Goal: Information Seeking & Learning: Understand process/instructions

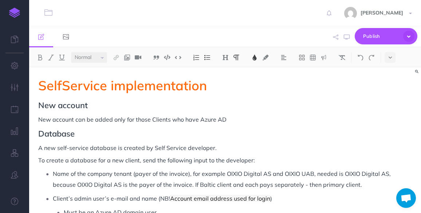
select select "null"
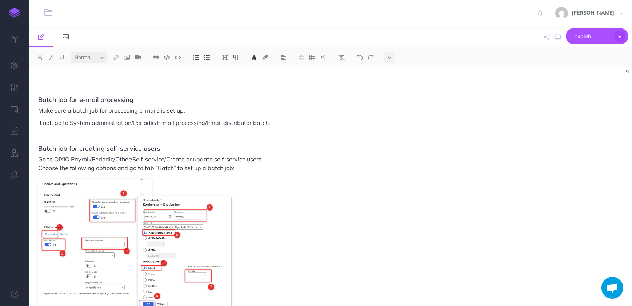
scroll to position [2169, 0]
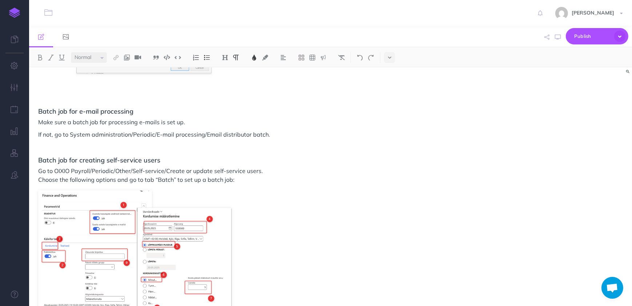
click at [281, 134] on p "If not, go to System administration/Periodic/E-mail processing/Email distributo…" at bounding box center [240, 134] width 404 height 9
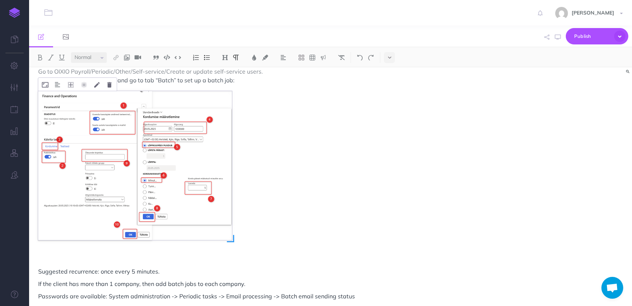
scroll to position [2235, 0]
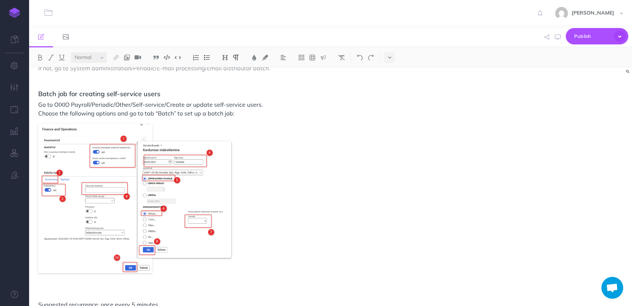
click at [237, 112] on p "Go to OIXIO Payroll/Periodic/Other/Self-service/Create or update self-service u…" at bounding box center [240, 108] width 404 height 17
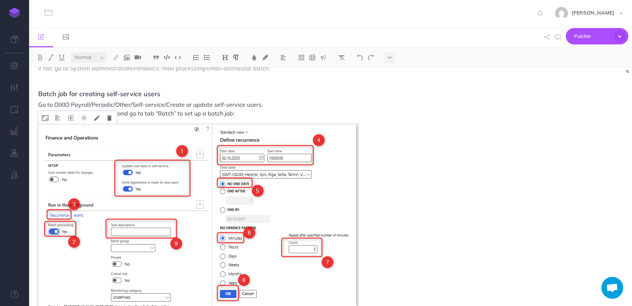
click at [334, 169] on img at bounding box center [198, 291] width 320 height 334
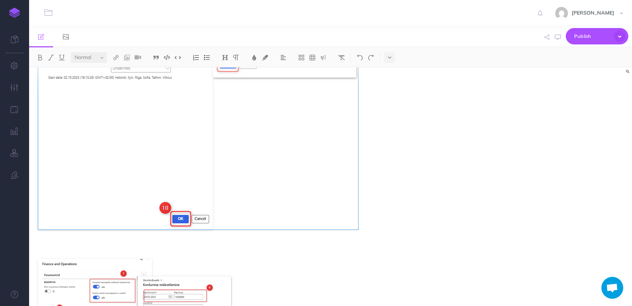
scroll to position [2467, 0]
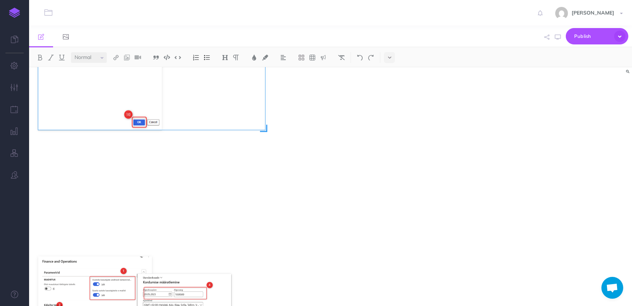
drag, startPoint x: 359, startPoint y: 226, endPoint x: 266, endPoint y: 182, distance: 102.7
click at [266, 182] on div at bounding box center [198, 60] width 320 height 334
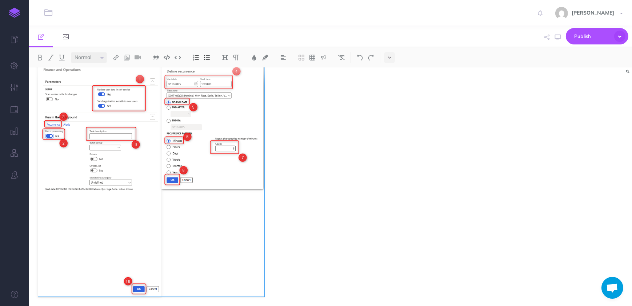
scroll to position [2332, 0]
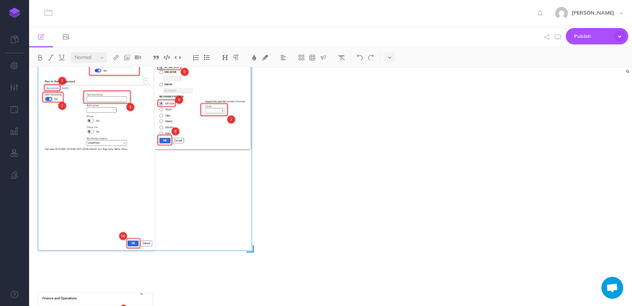
drag, startPoint x: 264, startPoint y: 264, endPoint x: 251, endPoint y: 248, distance: 20.2
click at [251, 212] on span at bounding box center [250, 248] width 7 height 7
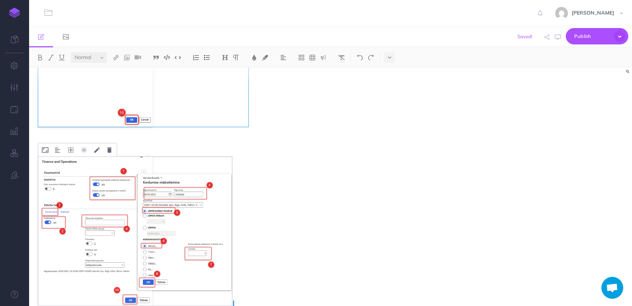
scroll to position [2481, 0]
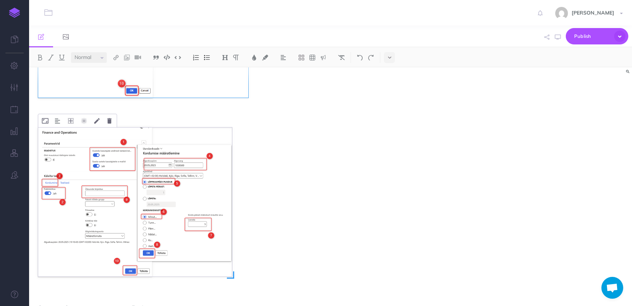
click at [180, 212] on img at bounding box center [135, 201] width 194 height 149
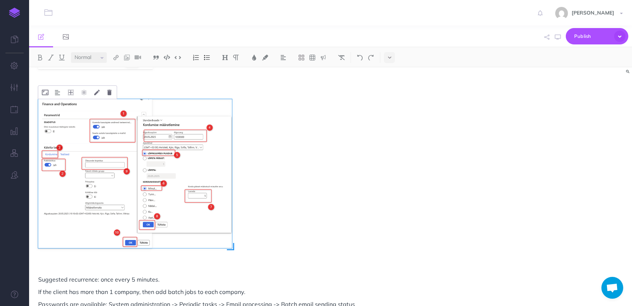
scroll to position [2514, 0]
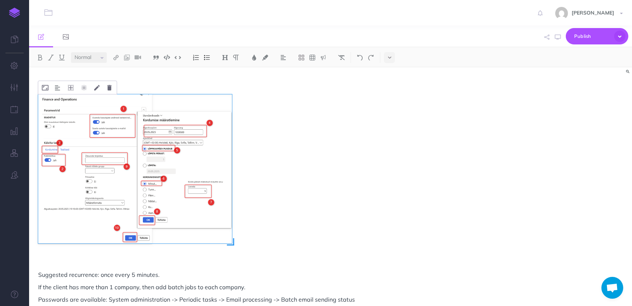
click at [197, 212] on img at bounding box center [135, 168] width 194 height 149
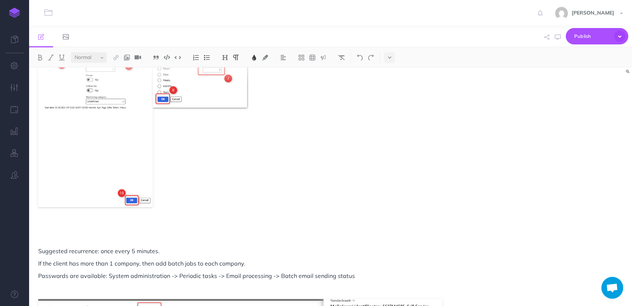
scroll to position [2431, 0]
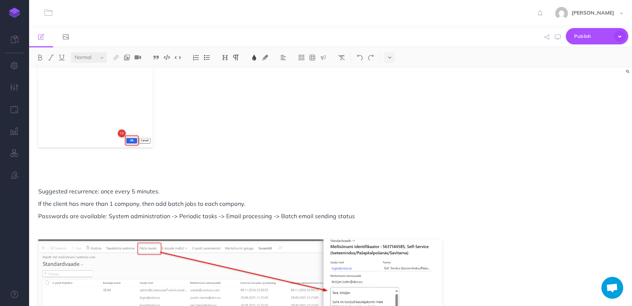
click at [66, 174] on p at bounding box center [240, 178] width 404 height 9
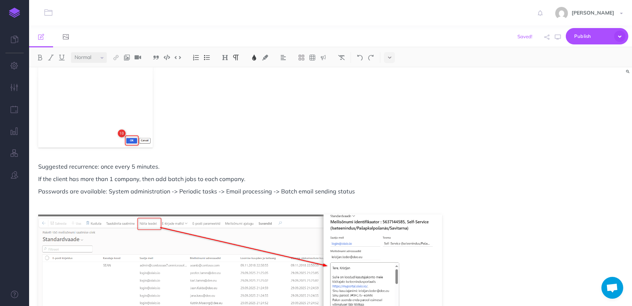
click at [193, 169] on p "Suggested recurrence: once every 5 minutes." at bounding box center [240, 166] width 404 height 9
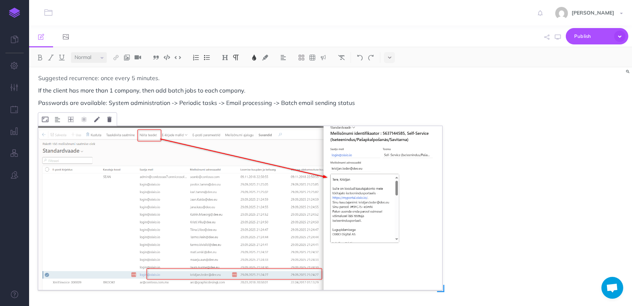
scroll to position [2530, 0]
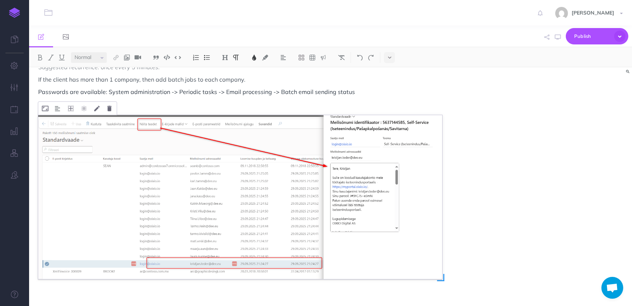
click at [211, 182] on img at bounding box center [240, 197] width 404 height 164
click at [309, 102] on p at bounding box center [240, 104] width 404 height 9
click at [368, 93] on p "Passwords are available: System administration -> Periodic tasks -> Email proce…" at bounding box center [240, 91] width 404 height 9
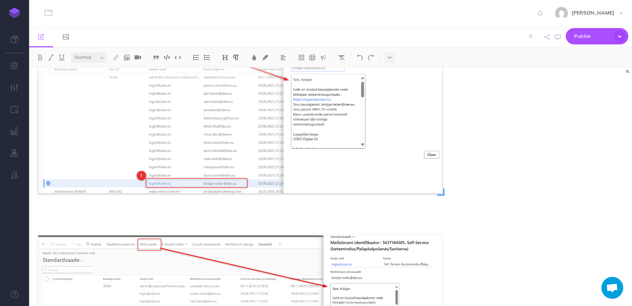
scroll to position [2630, 0]
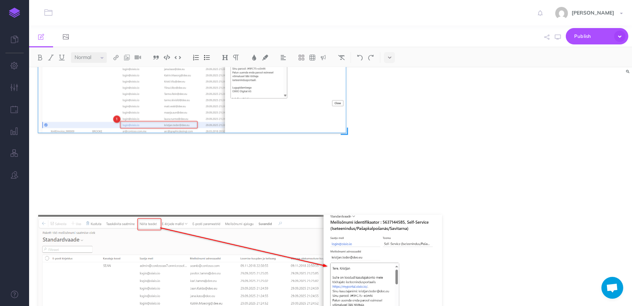
drag, startPoint x: 442, startPoint y: 175, endPoint x: 346, endPoint y: 143, distance: 101.6
click at [346, 143] on div at bounding box center [240, 88] width 404 height 170
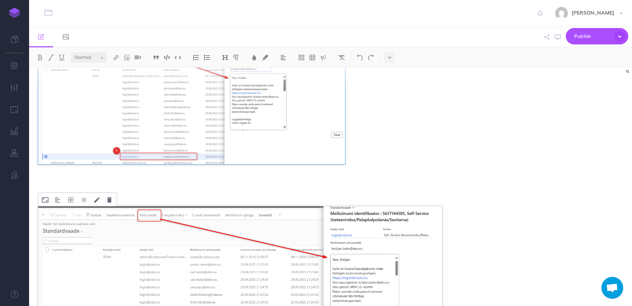
scroll to position [2635, 0]
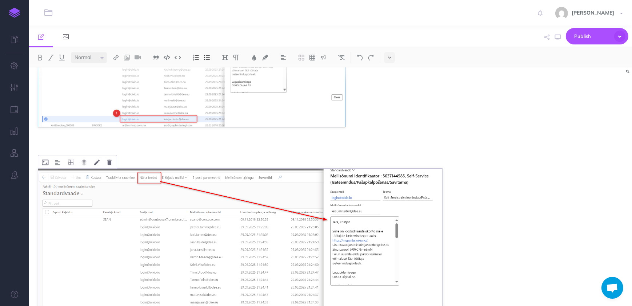
click at [347, 202] on img at bounding box center [240, 250] width 404 height 164
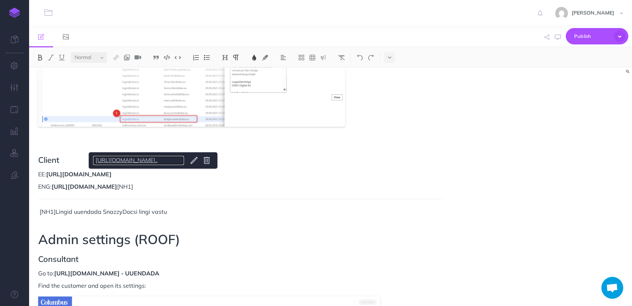
click at [153, 159] on link "[URL][DOMAIN_NAME].." at bounding box center [138, 160] width 91 height 9
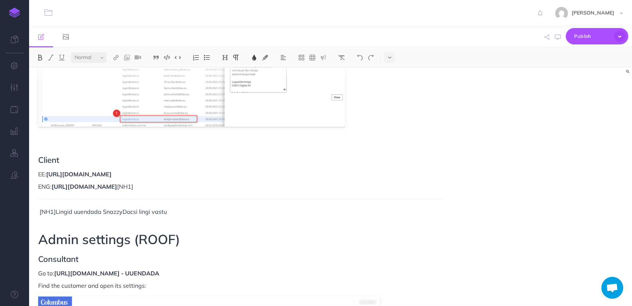
click at [289, 175] on p "EE: [URL][DOMAIN_NAME]" at bounding box center [240, 174] width 404 height 9
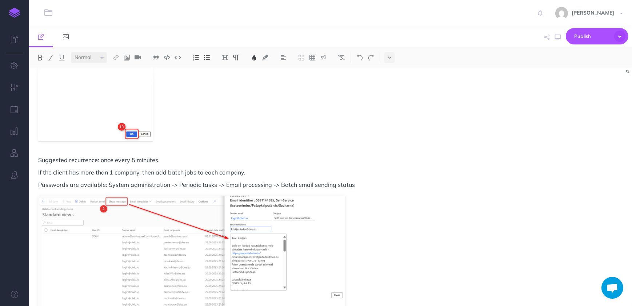
scroll to position [2422, 0]
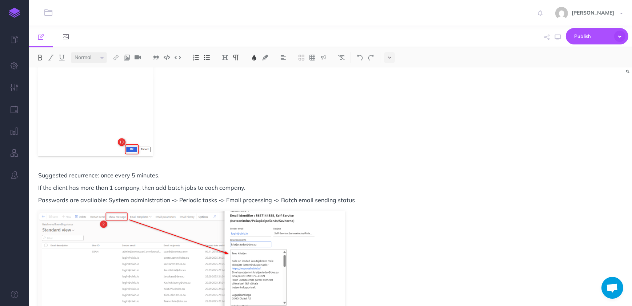
click at [290, 184] on p "If the client has more than 1 company, then add batch jobs to each company." at bounding box center [240, 187] width 404 height 9
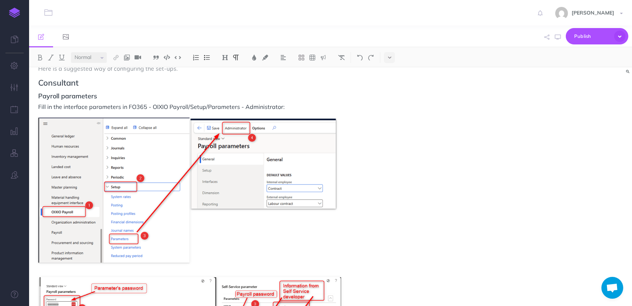
scroll to position [231, 0]
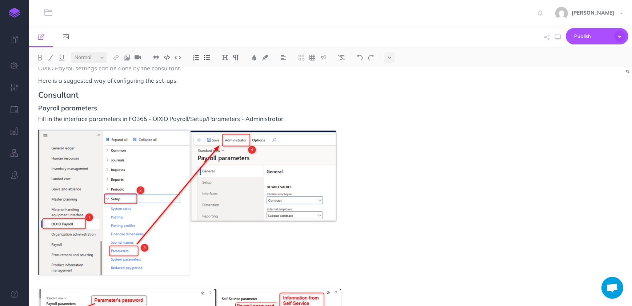
click at [98, 96] on h2 "Consultant" at bounding box center [240, 94] width 404 height 9
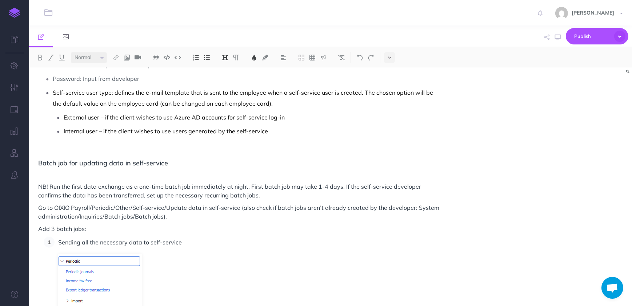
scroll to position [794, 0]
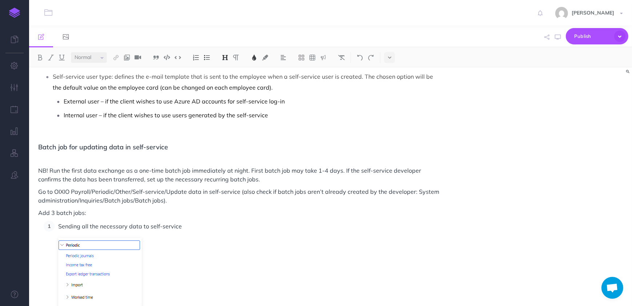
click at [50, 160] on p at bounding box center [240, 158] width 404 height 9
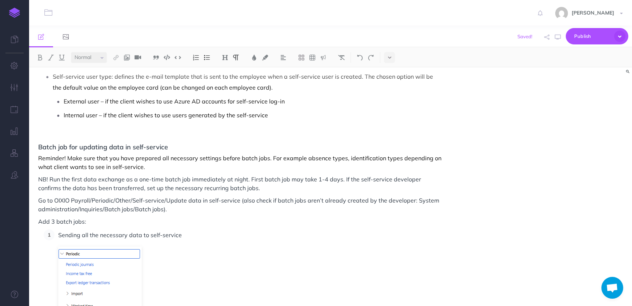
click at [305, 157] on p "Reminder! Make sure that you have prepared all necessary settings before batch …" at bounding box center [240, 162] width 404 height 17
click at [314, 156] on p "Reminder! Make sure that you have prepared all necessary settings before batch …" at bounding box center [240, 162] width 404 height 17
click at [343, 160] on p "Reminder! Make sure that you have prepared all necessary settings before batch …" at bounding box center [240, 162] width 404 height 17
click at [302, 158] on p "Reminder! Make sure that you have prepared all necessary settings before batch …" at bounding box center [240, 162] width 404 height 17
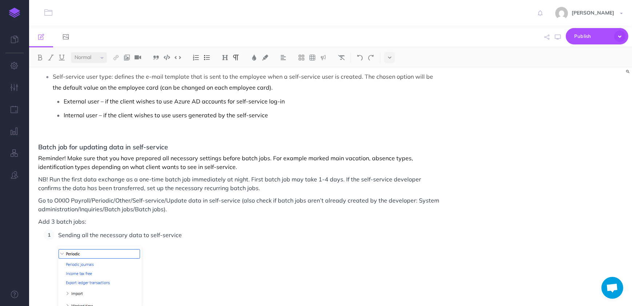
click at [235, 166] on p "Reminder! Make sure that you have prepared all necessary settings before batch …" at bounding box center [240, 162] width 404 height 17
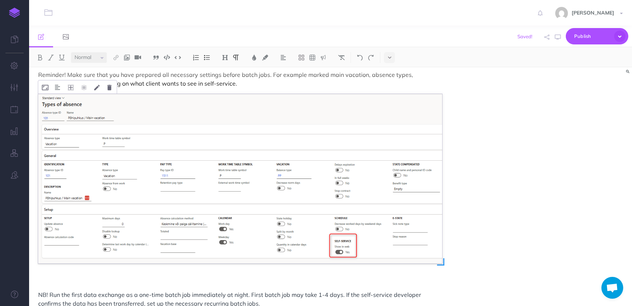
scroll to position [893, 0]
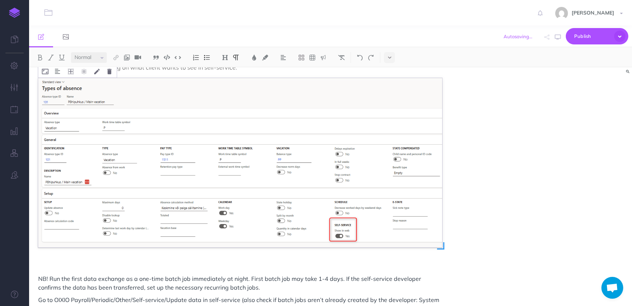
click at [420, 212] on img at bounding box center [240, 162] width 404 height 169
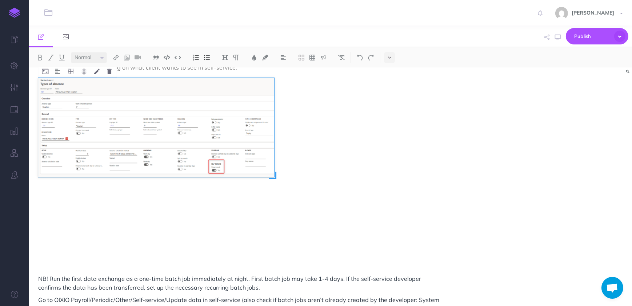
drag, startPoint x: 443, startPoint y: 246, endPoint x: 275, endPoint y: 182, distance: 179.9
click at [275, 182] on div at bounding box center [240, 162] width 404 height 169
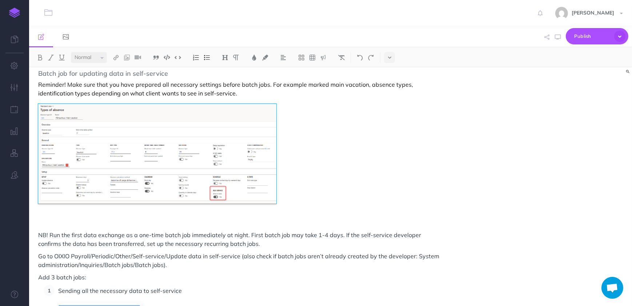
scroll to position [827, 0]
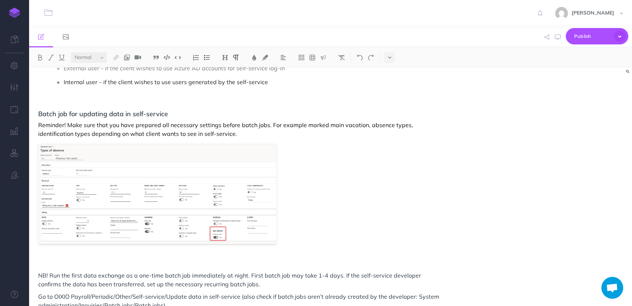
click at [322, 124] on p "Reminder! Make sure that you have prepared all necessary settings before batch …" at bounding box center [240, 128] width 404 height 17
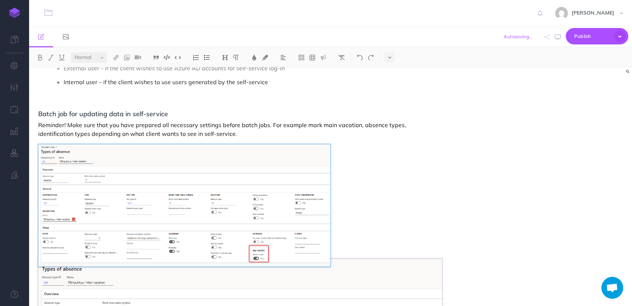
drag, startPoint x: 277, startPoint y: 245, endPoint x: 331, endPoint y: 278, distance: 63.3
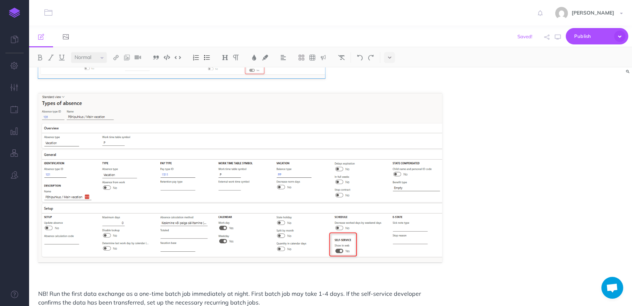
scroll to position [1025, 0]
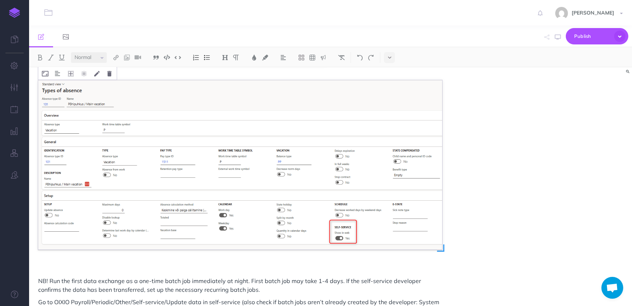
click at [361, 212] on img at bounding box center [240, 164] width 404 height 169
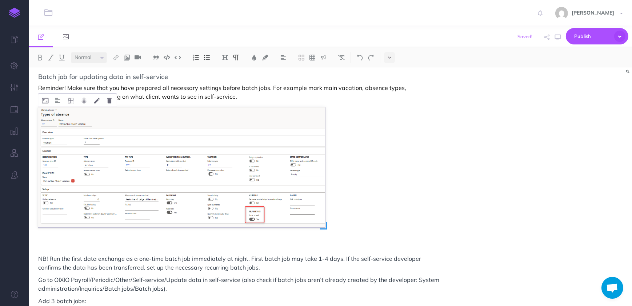
scroll to position [827, 0]
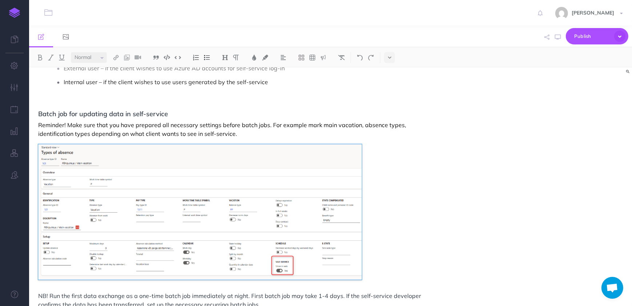
drag, startPoint x: 326, startPoint y: 265, endPoint x: 362, endPoint y: 287, distance: 42.9
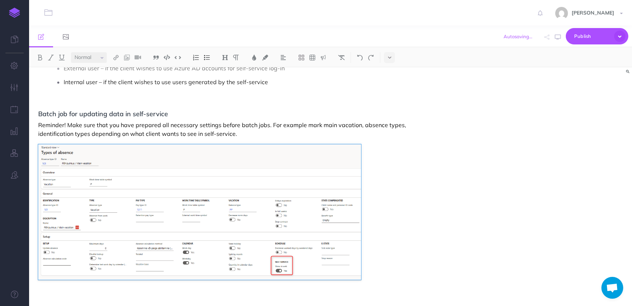
click at [363, 134] on p "Reminder! Make sure that you have prepared all necessary settings before batch …" at bounding box center [240, 128] width 404 height 17
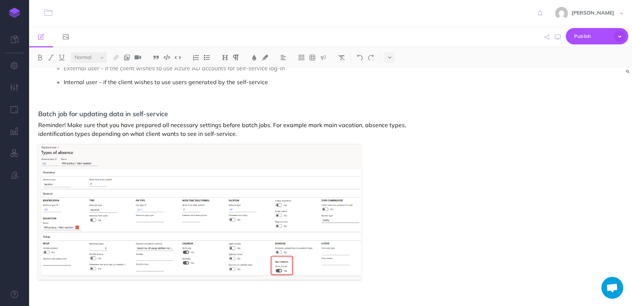
click at [359, 124] on p "Reminder! Make sure that you have prepared all necessary settings before batch …" at bounding box center [240, 128] width 404 height 17
click at [212, 134] on p "Reminder! Make sure that you have prepared all necessary settings before batch …" at bounding box center [240, 128] width 404 height 17
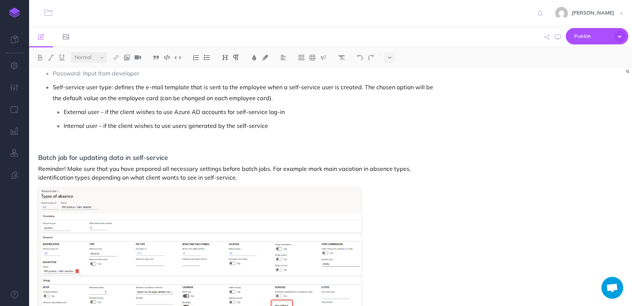
scroll to position [794, 0]
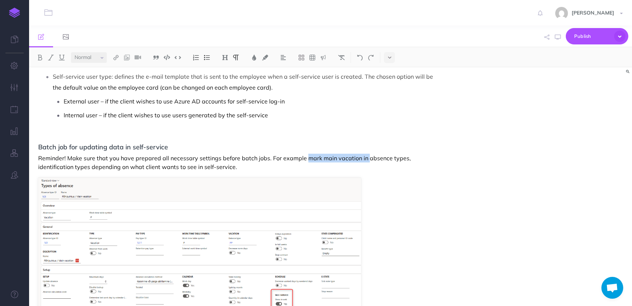
drag, startPoint x: 364, startPoint y: 157, endPoint x: 305, endPoint y: 159, distance: 59.0
click at [305, 159] on p "Reminder! Make sure that you have prepared all necessary settings before batch …" at bounding box center [240, 162] width 404 height 17
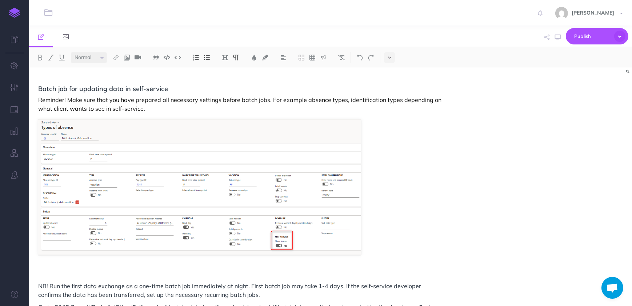
scroll to position [893, 0]
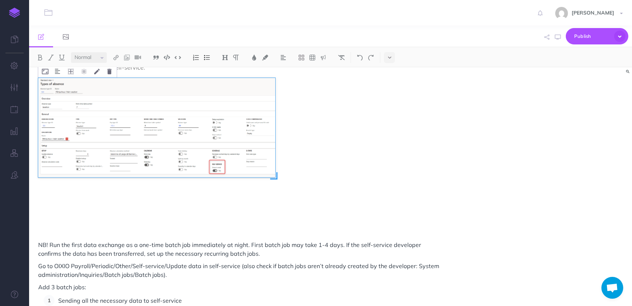
drag, startPoint x: 359, startPoint y: 214, endPoint x: 273, endPoint y: 191, distance: 89.7
click at [273, 191] on div at bounding box center [199, 145] width 323 height 135
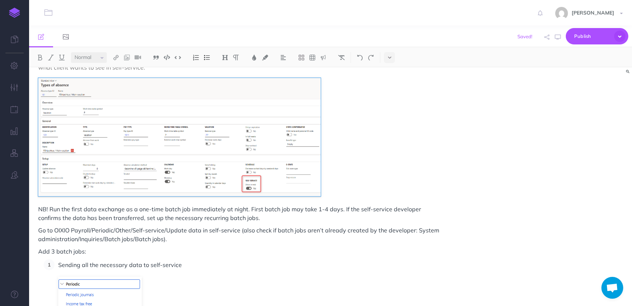
drag, startPoint x: 277, startPoint y: 178, endPoint x: 321, endPoint y: 207, distance: 53.1
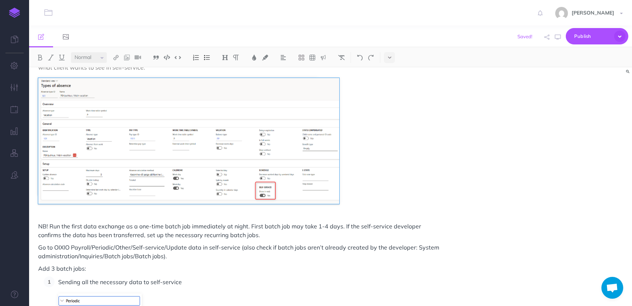
drag, startPoint x: 318, startPoint y: 196, endPoint x: 340, endPoint y: 213, distance: 28.1
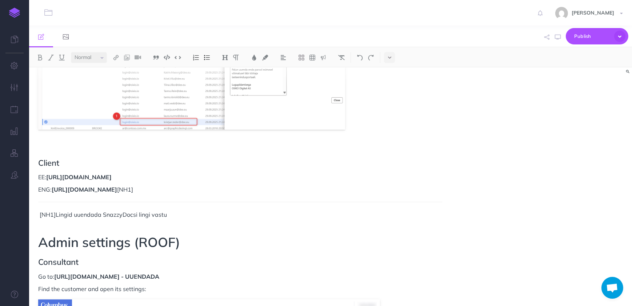
scroll to position [2811, 0]
